Goal: Task Accomplishment & Management: Complete application form

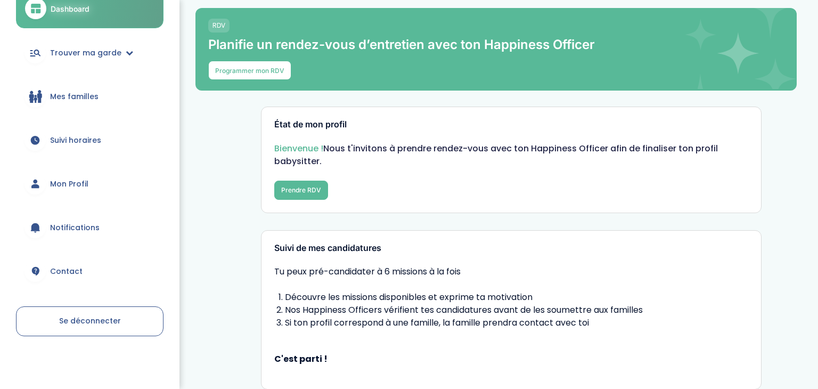
click at [76, 182] on span "Mon Profil" at bounding box center [69, 183] width 38 height 11
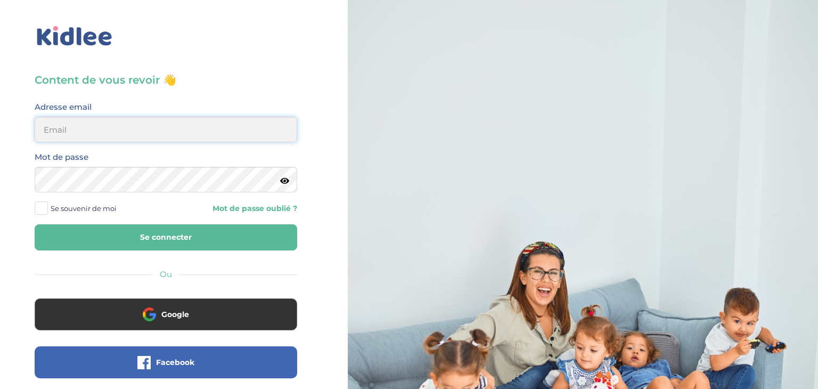
click at [112, 121] on input "email" at bounding box center [166, 130] width 263 height 26
type input "sarrakedjbour@gmail.com"
click at [35, 224] on button "Se connecter" at bounding box center [166, 237] width 263 height 26
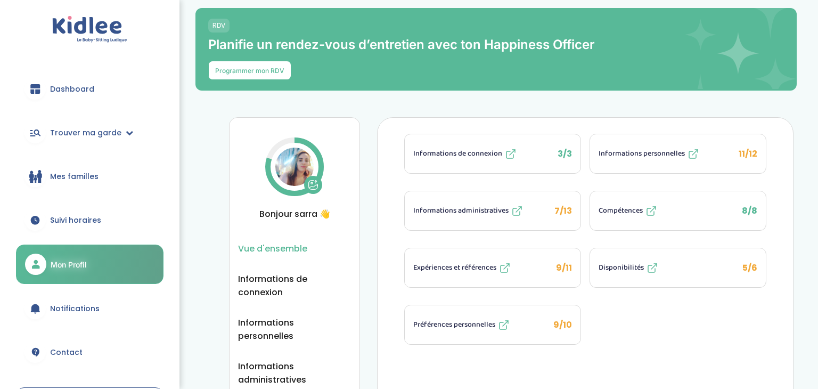
click at [539, 273] on button "Expériences et références 9/11" at bounding box center [493, 267] width 176 height 39
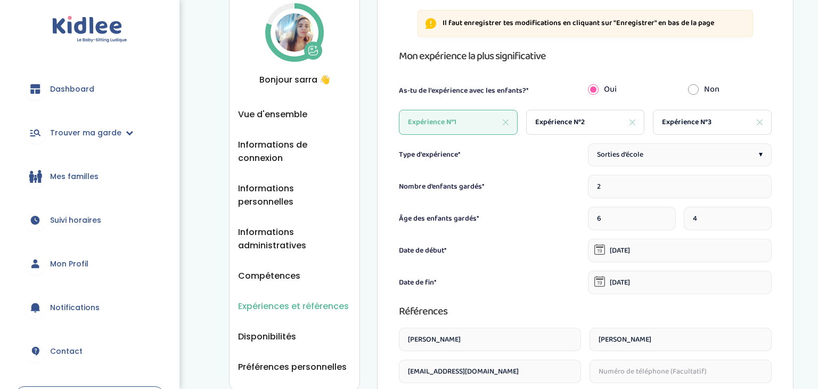
scroll to position [121, 0]
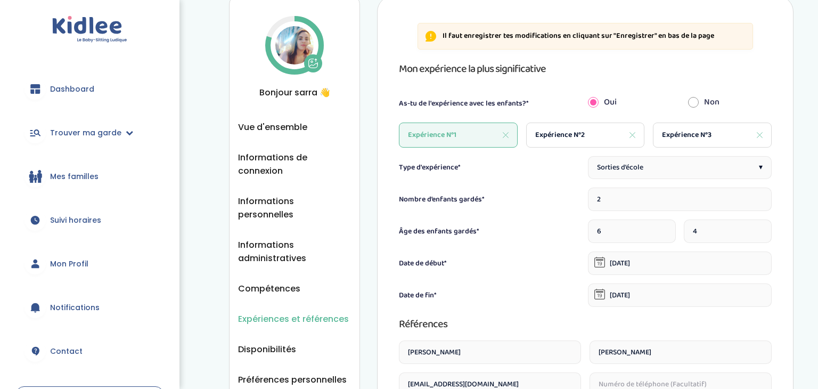
click at [576, 133] on span "Expérience N°2" at bounding box center [560, 134] width 50 height 11
type input "1"
type input "3"
type input "01-12-2021"
type input "30-04-2022"
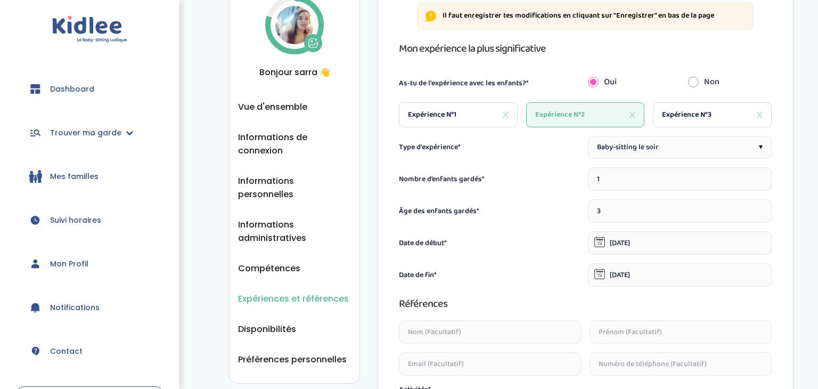
scroll to position [135, 0]
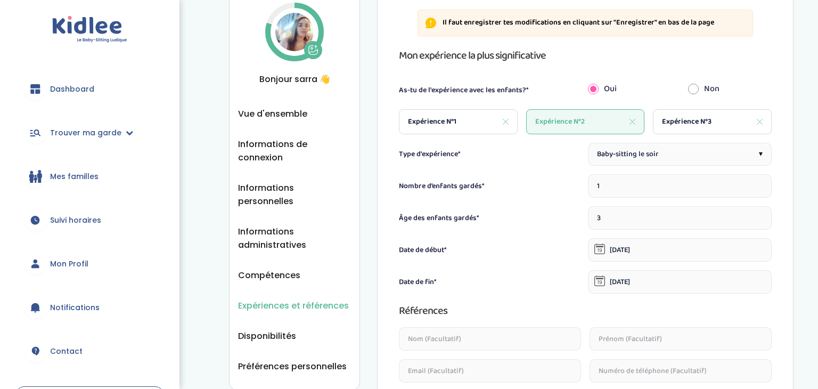
click at [693, 124] on span "Expérience N°3" at bounding box center [687, 121] width 50 height 11
type input "7"
type input "19-01-2024"
type input "30-07-2024"
type input "Lafon"
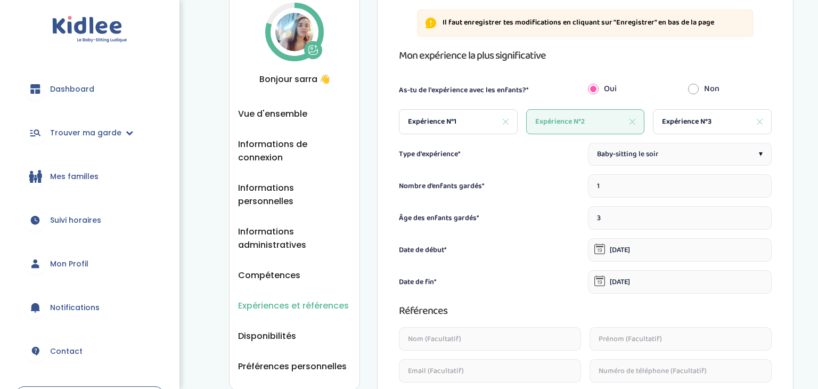
type input "Timothy"
type input "timothylafon26@gmail.com"
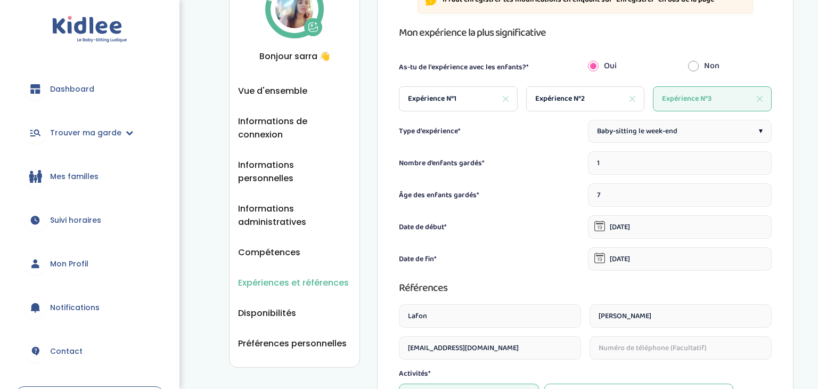
scroll to position [143, 0]
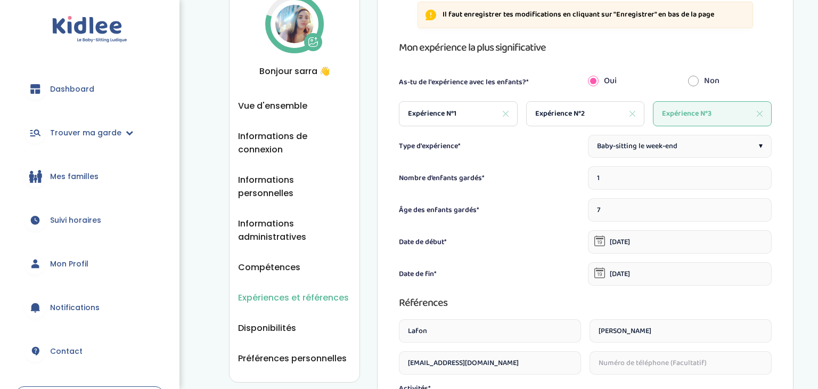
click at [468, 114] on div "Expérience N°1" at bounding box center [458, 113] width 119 height 25
type input "2"
type input "6"
type input "04-09-2023"
type input "22-12-2023"
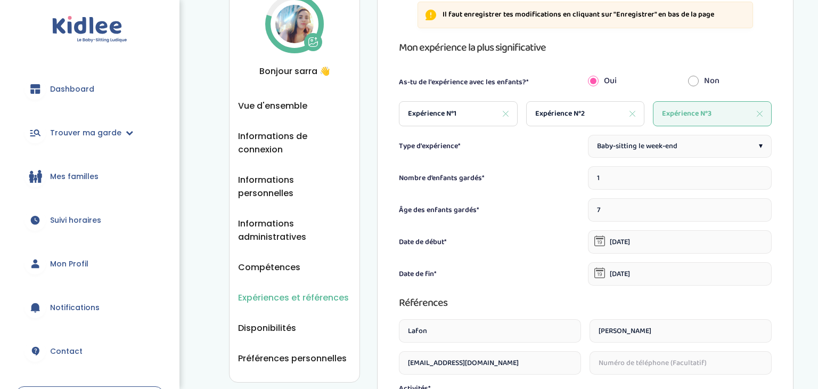
type input "Marie"
type input "Thomas"
type input "mariethomas233@yahoo.com"
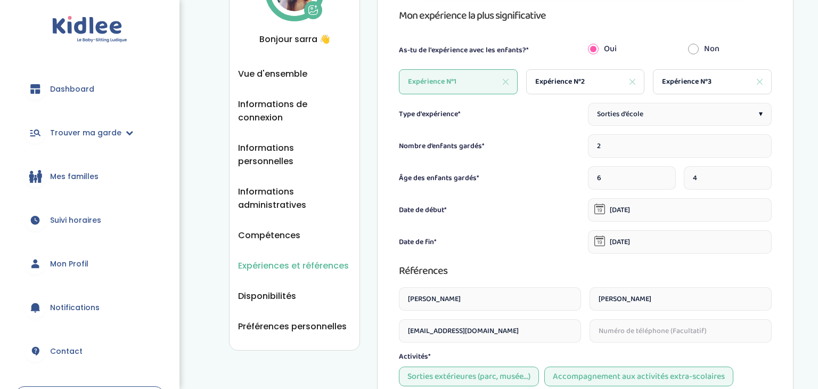
scroll to position [173, 0]
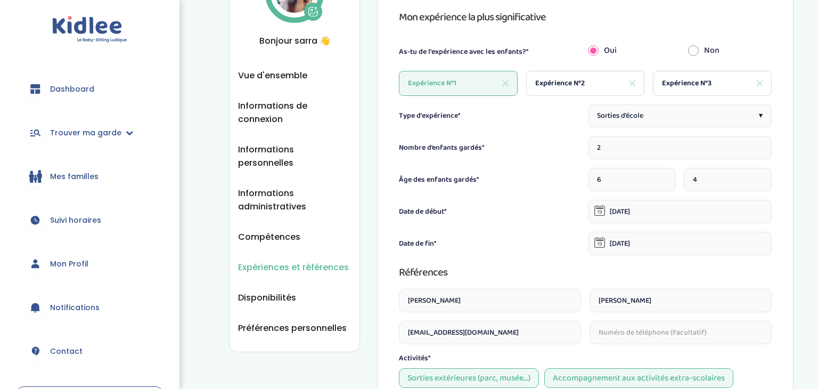
click at [598, 88] on div "Expérience N°2" at bounding box center [585, 83] width 119 height 25
type input "1"
type input "3"
type input "01-12-2021"
type input "30-04-2022"
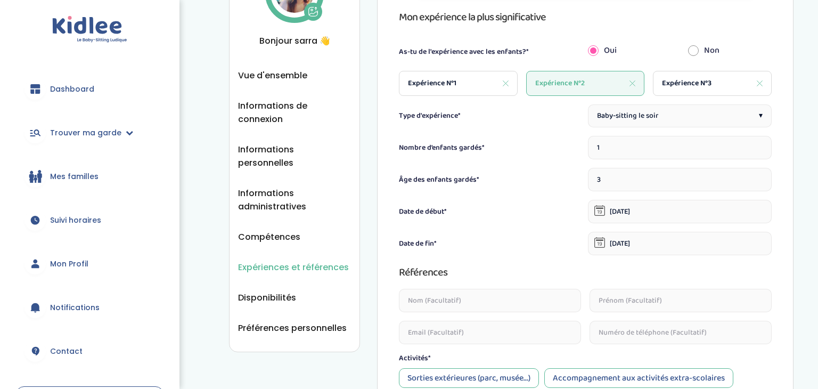
click at [702, 86] on span "Expérience N°3" at bounding box center [687, 83] width 50 height 11
type input "7"
type input "19-01-2024"
type input "30-07-2024"
type input "Lafon"
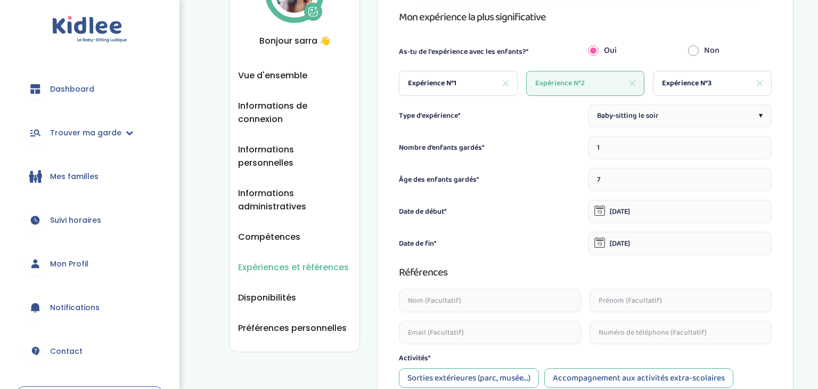
type input "Timothy"
type input "timothylafon26@gmail.com"
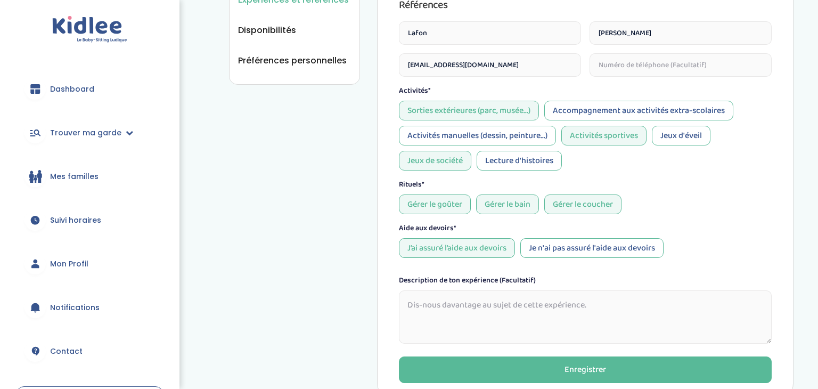
scroll to position [520, 0]
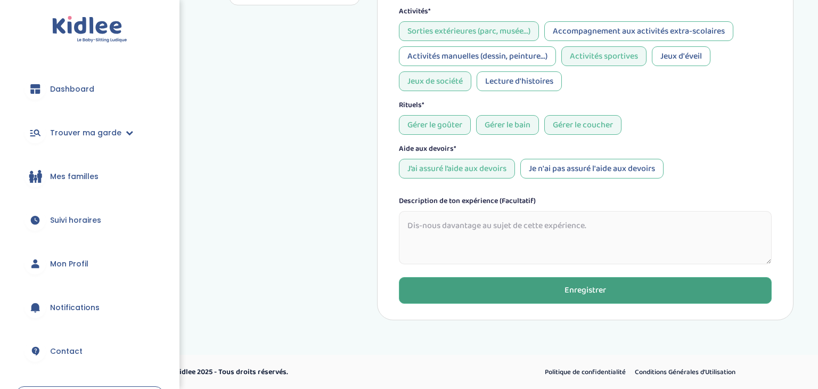
click at [503, 283] on button "Enregistrer" at bounding box center [585, 290] width 373 height 27
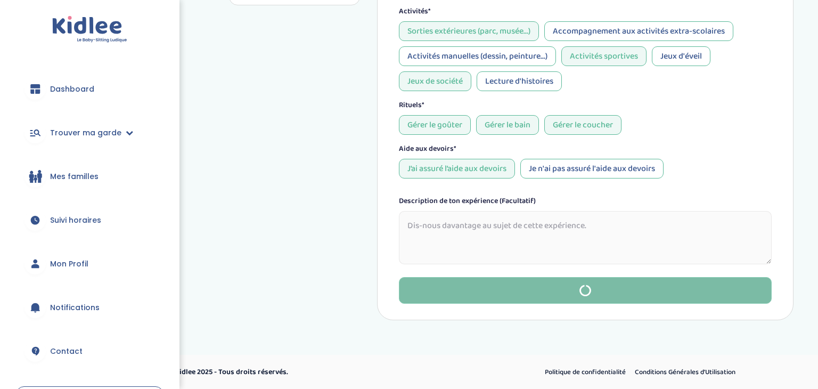
type input "2"
type input "6"
type input "04-09-2023"
type input "22-12-2023"
type input "Marie"
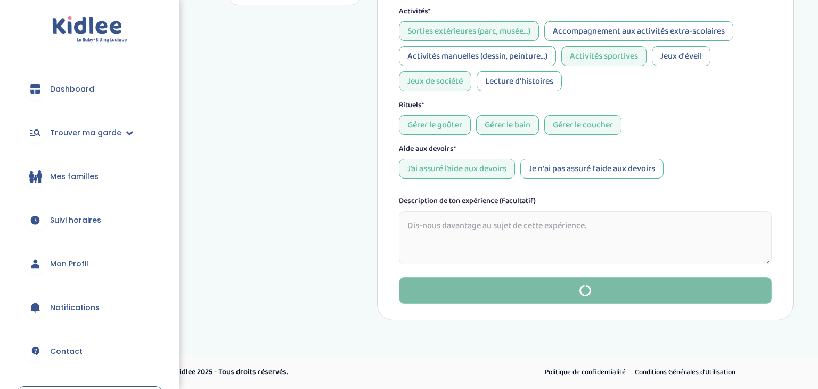
type input "Thomas"
type input "mariethomas233@yahoo.com"
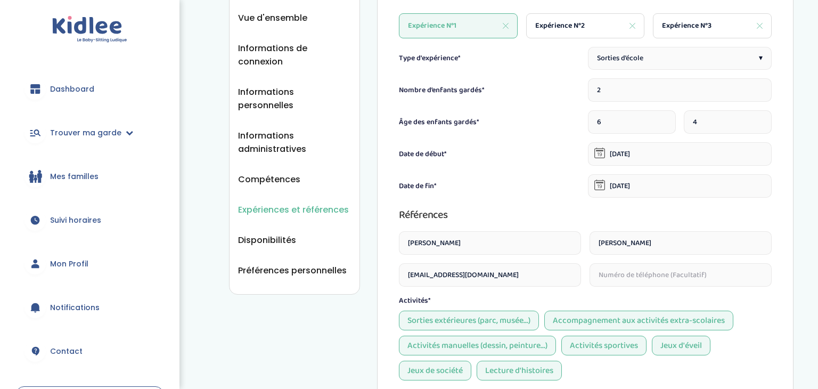
scroll to position [234, 0]
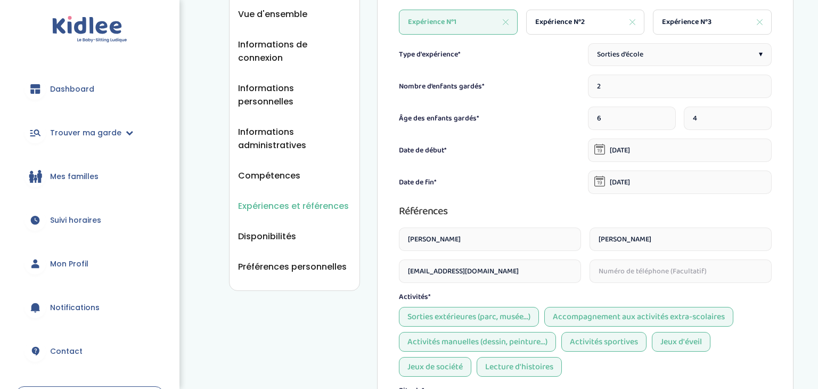
click at [578, 24] on span "Expérience N°2" at bounding box center [560, 22] width 50 height 11
type input "1"
type input "3"
type input "01-12-2021"
type input "30-04-2022"
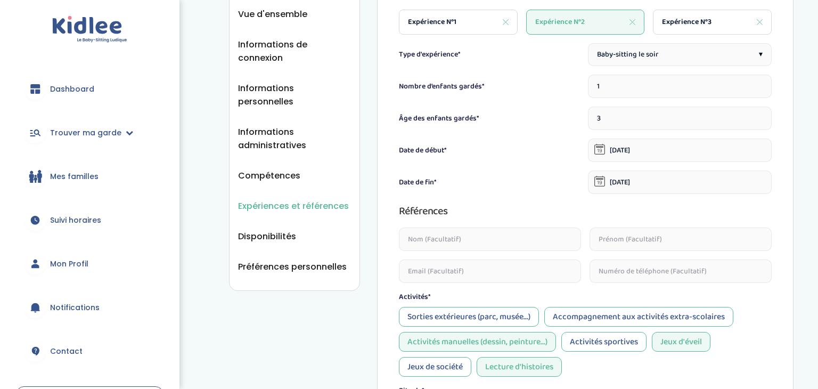
click at [677, 22] on span "Expérience N°3" at bounding box center [687, 22] width 50 height 11
type input "7"
type input "19-01-2024"
type input "30-07-2024"
type input "Lafon"
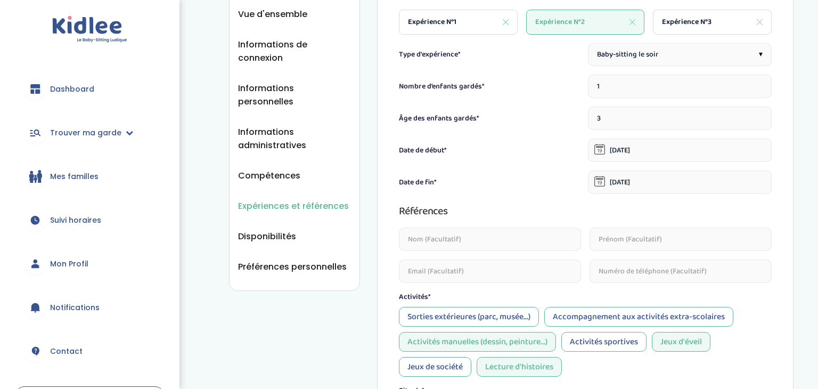
type input "Timothy"
type input "timothylafon26@gmail.com"
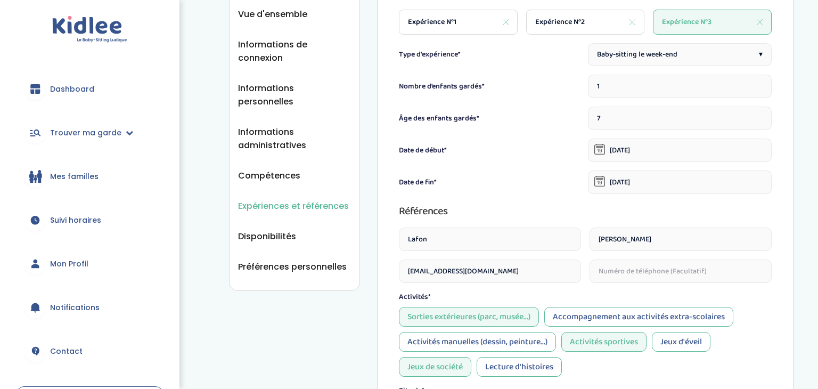
click at [458, 19] on div "Expérience N°1" at bounding box center [458, 22] width 119 height 25
type input "2"
type input "6"
type input "04-09-2023"
type input "22-12-2023"
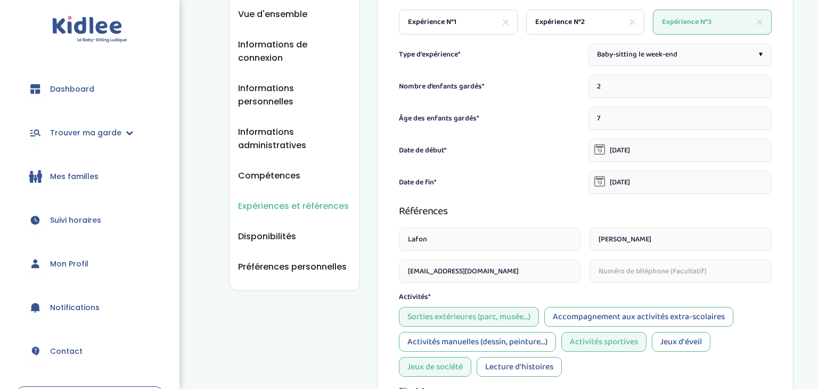
type input "Marie"
type input "Thomas"
type input "mariethomas233@yahoo.com"
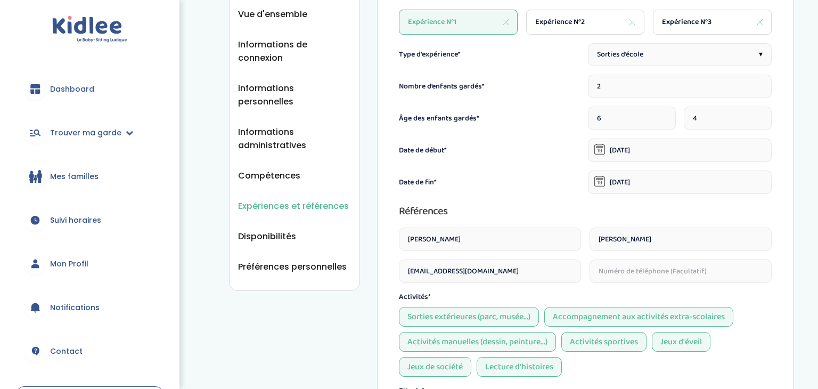
click at [569, 17] on span "Expérience N°2" at bounding box center [560, 22] width 50 height 11
type input "1"
type input "3"
type input "01-12-2021"
type input "30-04-2022"
